Goal: Task Accomplishment & Management: Manage account settings

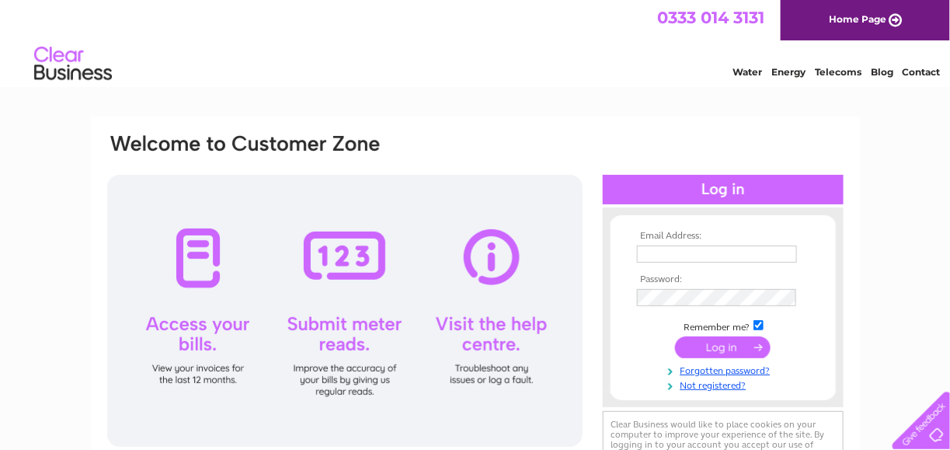
click at [650, 261] on input "text" at bounding box center [717, 254] width 160 height 17
type input "accounts@da-rc.co.uk"
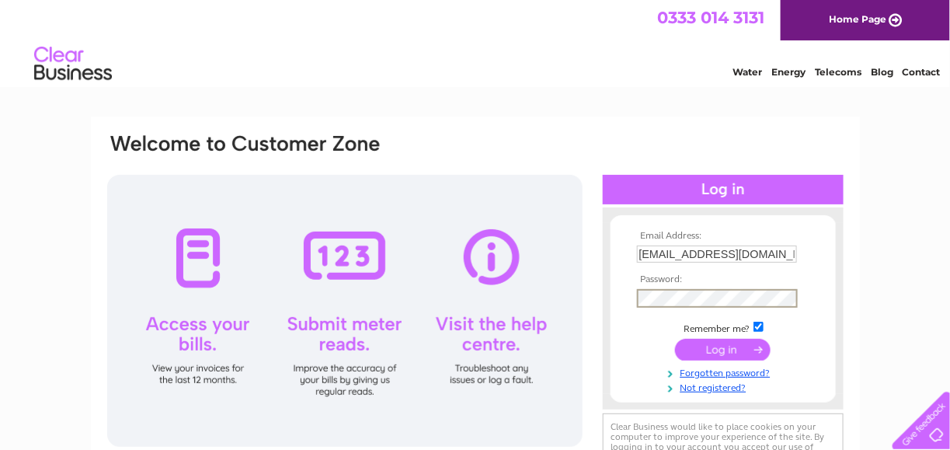
click at [675, 339] on input "submit" at bounding box center [723, 350] width 96 height 22
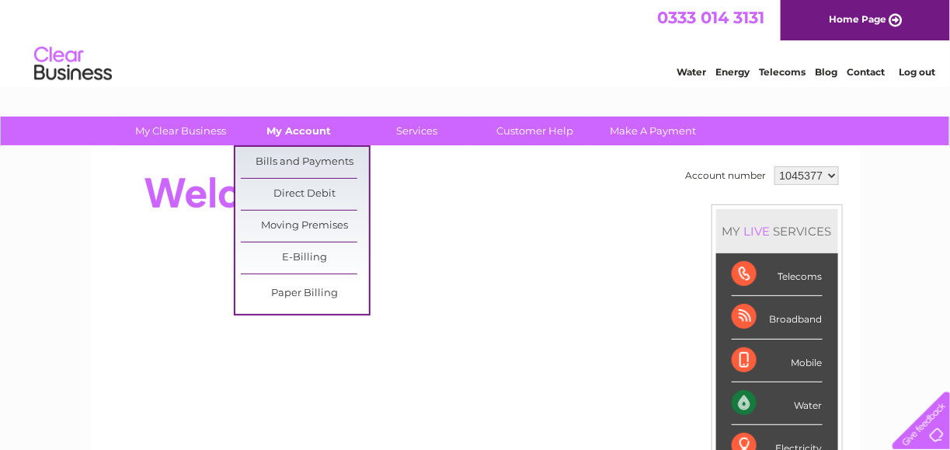
click at [309, 135] on link "My Account" at bounding box center [299, 131] width 128 height 29
click at [308, 155] on link "Bills and Payments" at bounding box center [305, 162] width 128 height 31
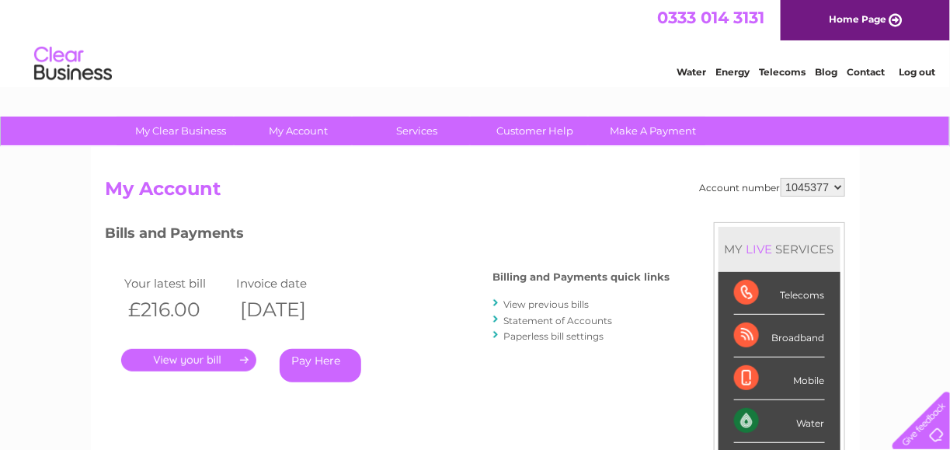
click at [218, 357] on link "." at bounding box center [188, 360] width 135 height 23
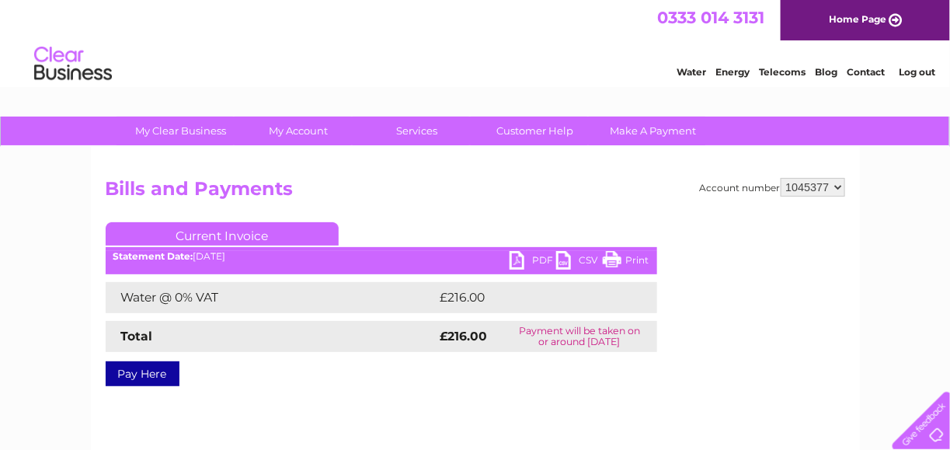
click at [536, 263] on link "PDF" at bounding box center [533, 262] width 47 height 23
